Goal: Information Seeking & Learning: Understand process/instructions

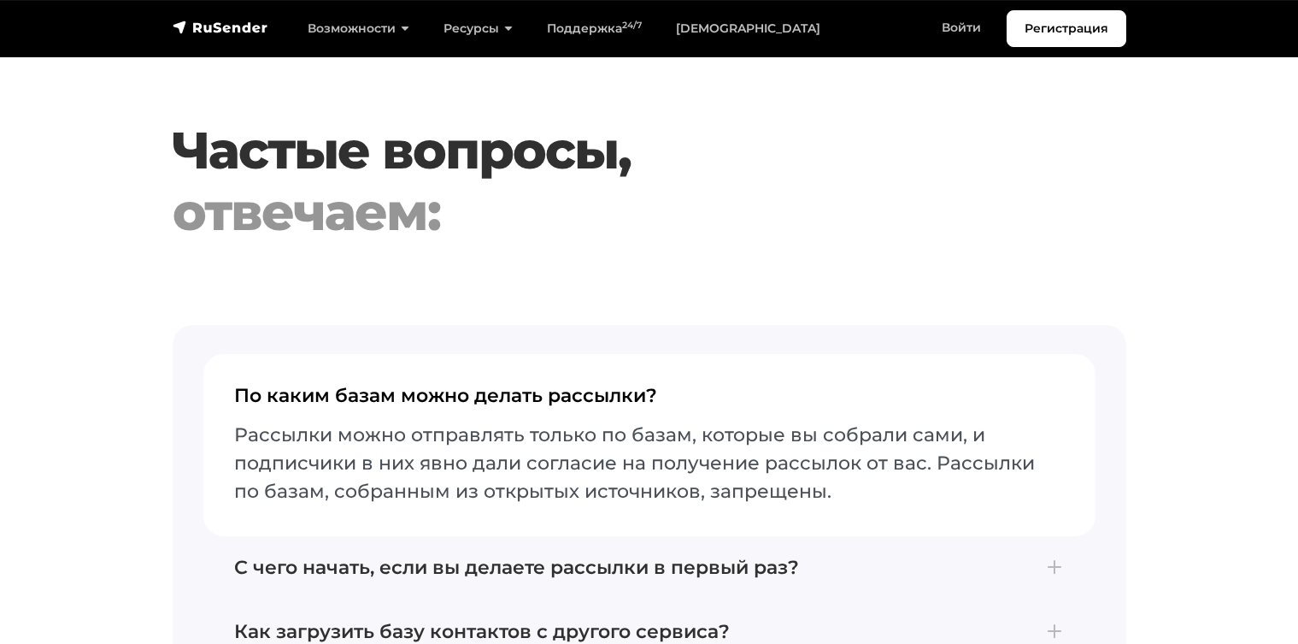
scroll to position [5875, 0]
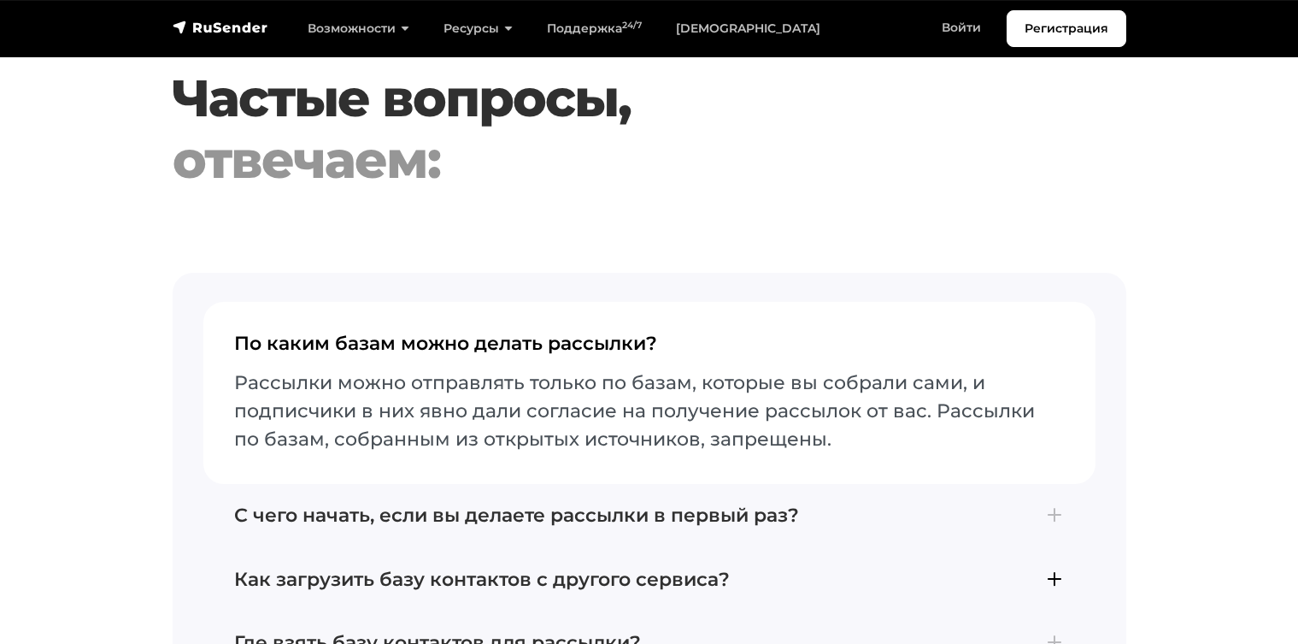
click at [349, 568] on h4 "Как загрузить базу контактов с другого сервиса?" at bounding box center [649, 579] width 831 height 22
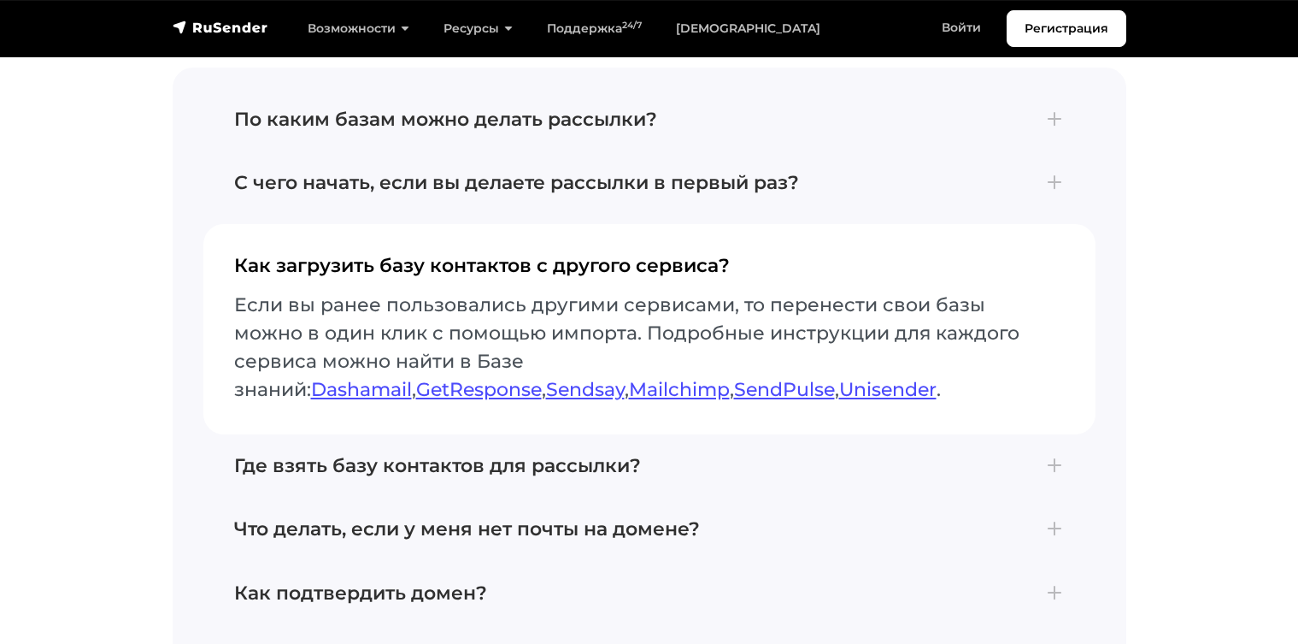
scroll to position [6053, 0]
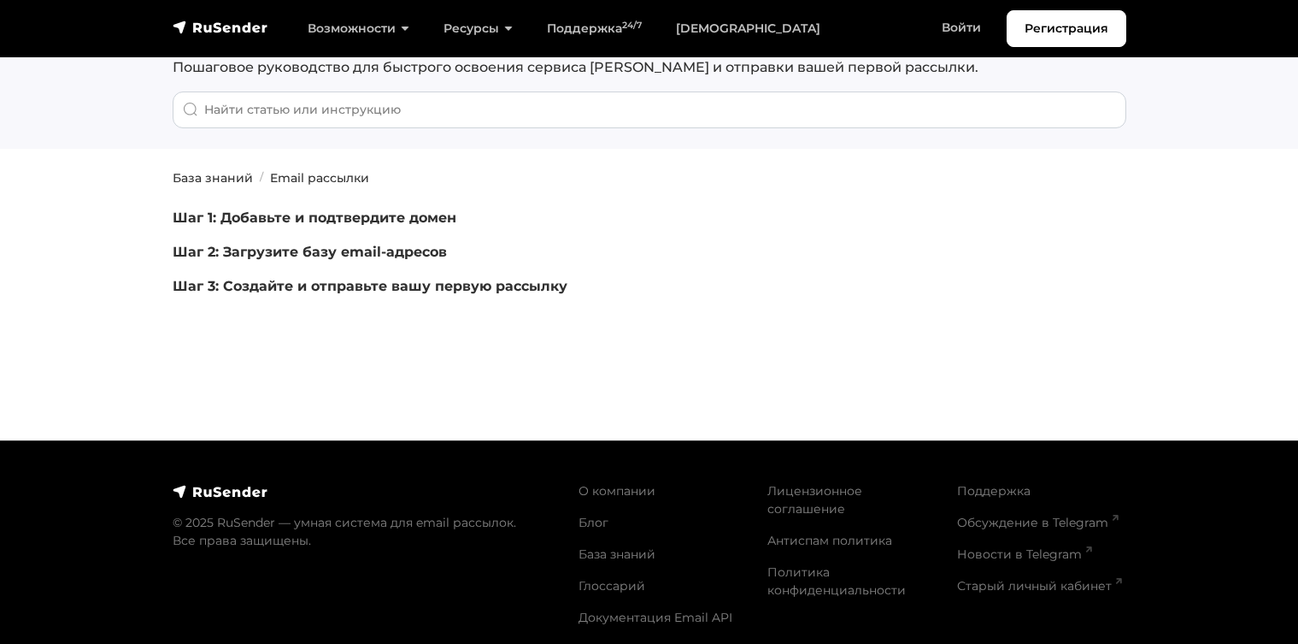
scroll to position [126, 0]
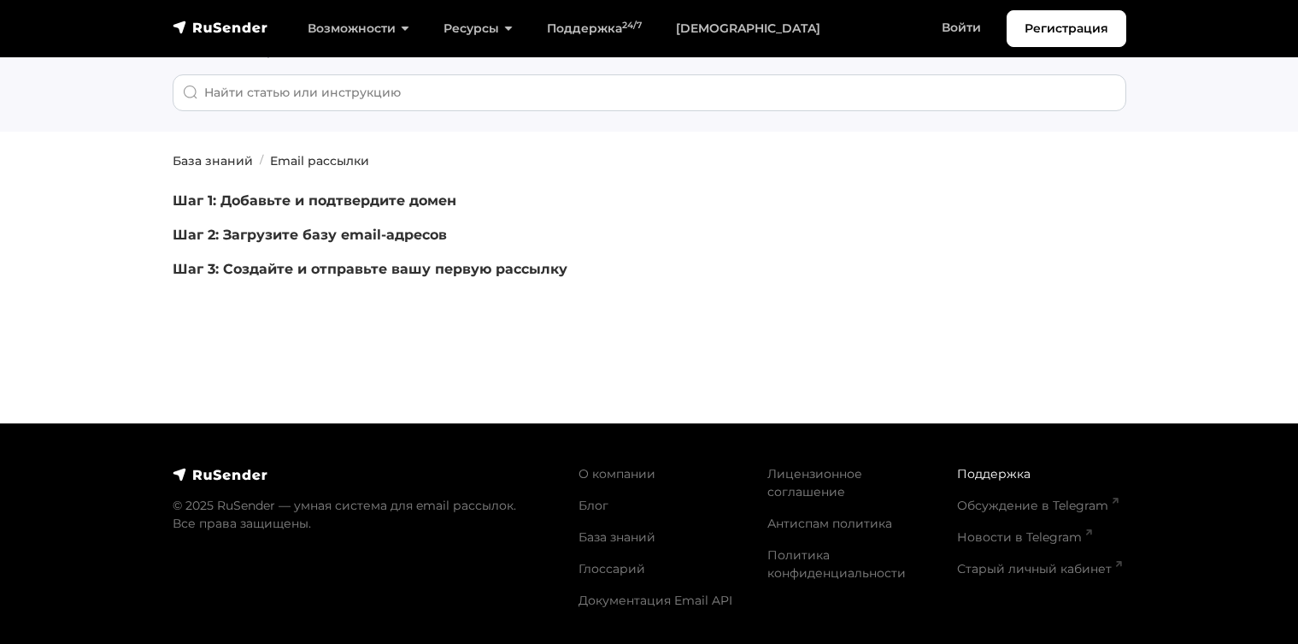
click at [977, 468] on link "Поддержка" at bounding box center [994, 473] width 74 height 15
